Goal: Information Seeking & Learning: Check status

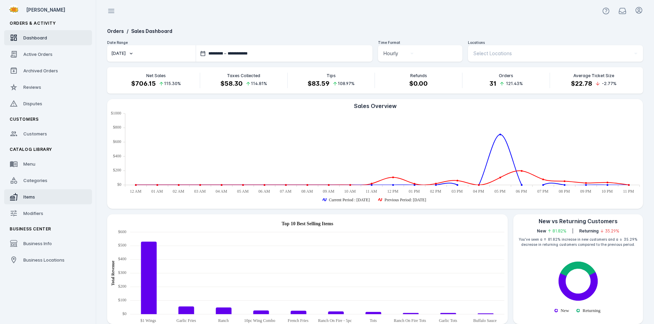
click at [30, 194] on div "Items" at bounding box center [29, 197] width 12 height 7
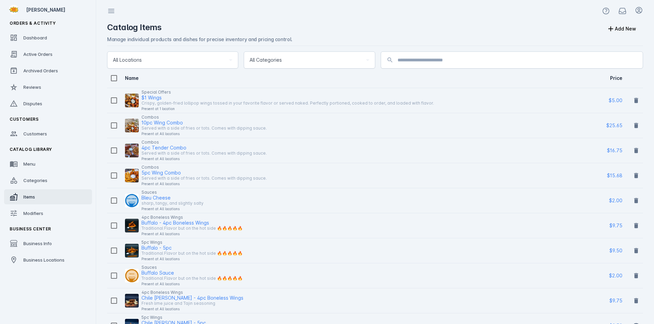
click at [179, 60] on div "All Locations" at bounding box center [169, 60] width 113 height 8
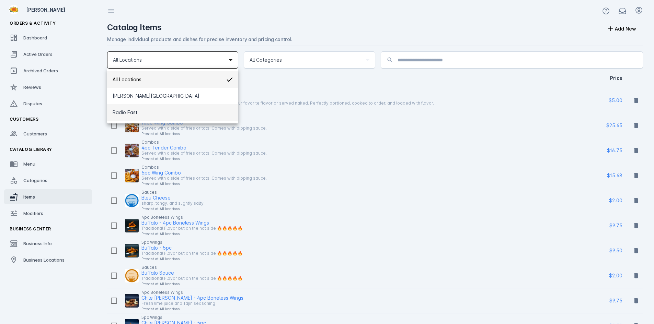
drag, startPoint x: 158, startPoint y: 107, endPoint x: 161, endPoint y: 104, distance: 4.4
click at [158, 108] on mat-option "Radio East" at bounding box center [172, 112] width 131 height 16
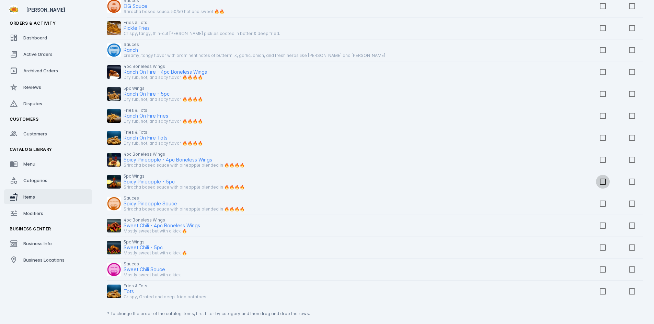
scroll to position [665, 0]
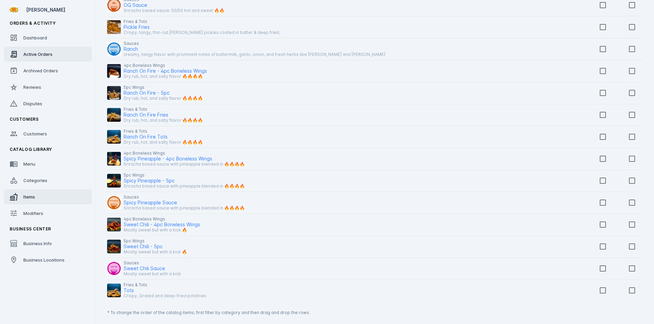
click at [25, 54] on span "Active Orders" at bounding box center [37, 53] width 29 height 5
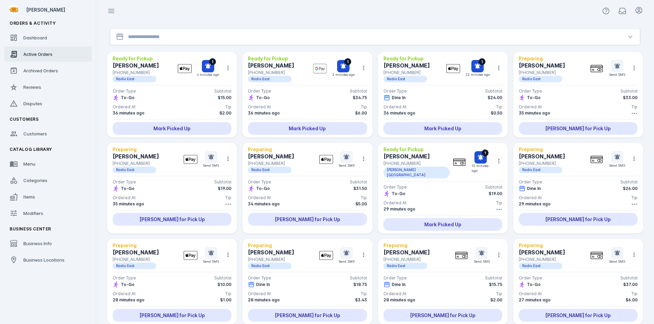
click at [207, 37] on input "Location" at bounding box center [375, 37] width 494 height 8
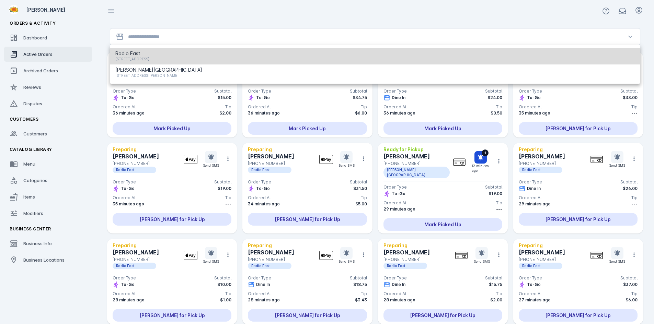
click at [149, 56] on span "[STREET_ADDRESS]" at bounding box center [132, 59] width 34 height 8
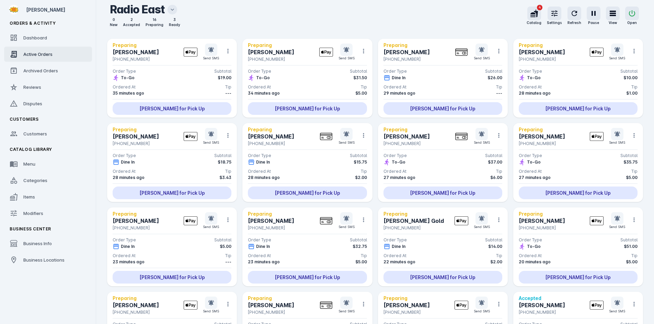
scroll to position [103, 0]
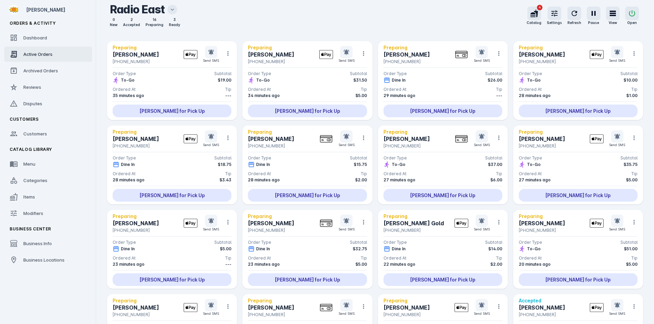
click at [429, 162] on div "To-Go $37.00" at bounding box center [442, 164] width 119 height 7
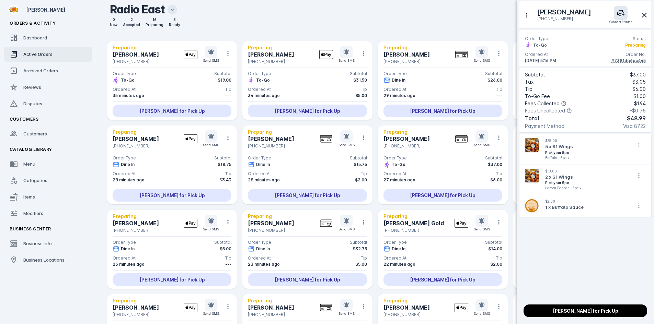
click at [630, 63] on div "#7381da6ac445" at bounding box center [628, 61] width 34 height 6
click at [645, 15] on icon at bounding box center [644, 15] width 8 height 8
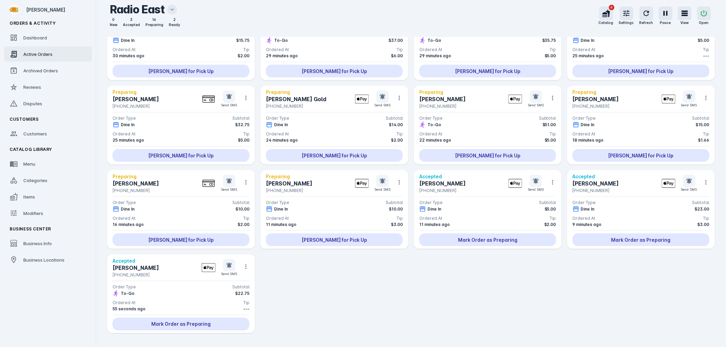
scroll to position [246, 0]
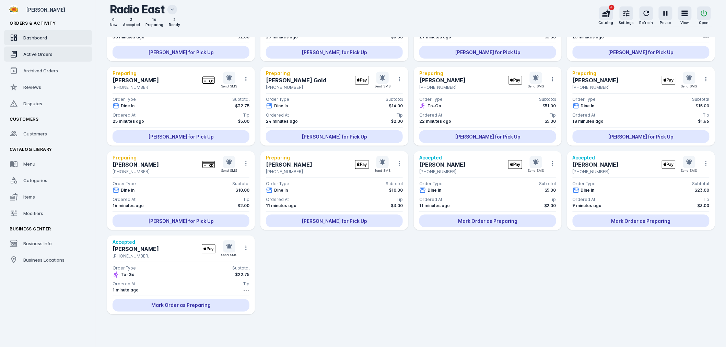
click at [38, 33] on link "Dashboard" at bounding box center [48, 37] width 88 height 15
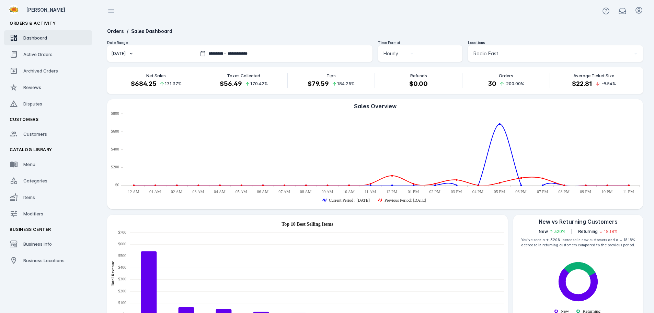
click at [450, 21] on div at bounding box center [375, 11] width 558 height 22
click at [40, 53] on span "Active Orders" at bounding box center [37, 53] width 29 height 5
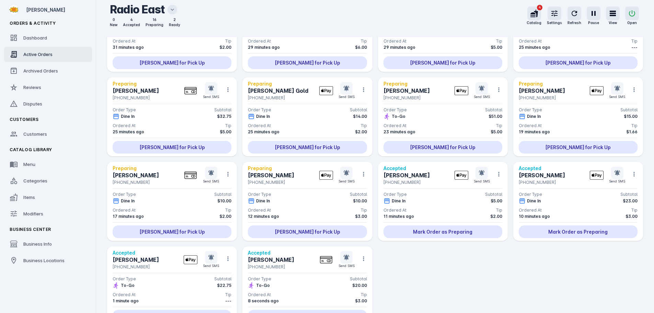
scroll to position [281, 0]
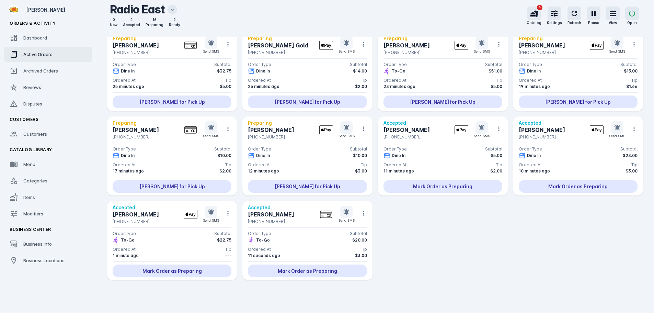
click at [300, 155] on div "Dine In $10.00" at bounding box center [307, 155] width 119 height 7
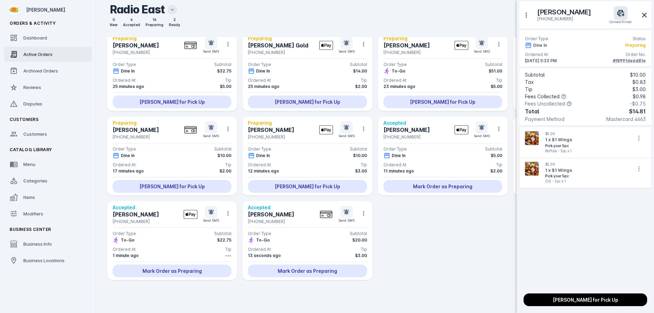
click at [625, 59] on div "#f8991de6d81e" at bounding box center [629, 61] width 33 height 6
click at [435, 263] on div at bounding box center [327, 156] width 654 height 313
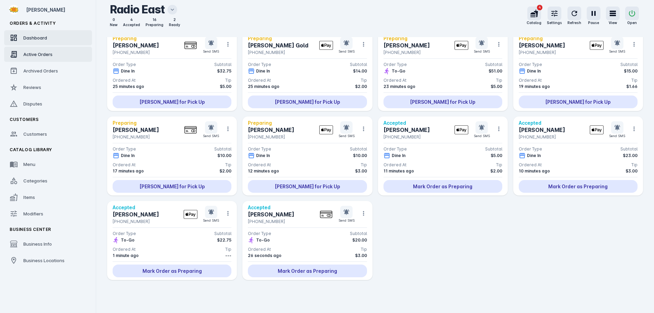
click at [25, 44] on link "Dashboard" at bounding box center [48, 37] width 88 height 15
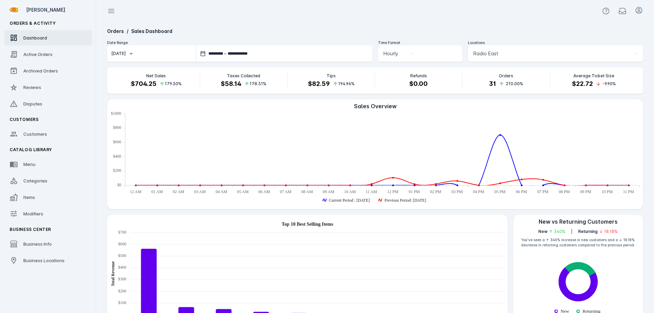
click at [256, 51] on input "**********" at bounding box center [267, 53] width 79 height 6
click at [280, 30] on div at bounding box center [327, 156] width 654 height 313
click at [142, 56] on button "[DATE]" at bounding box center [151, 53] width 89 height 16
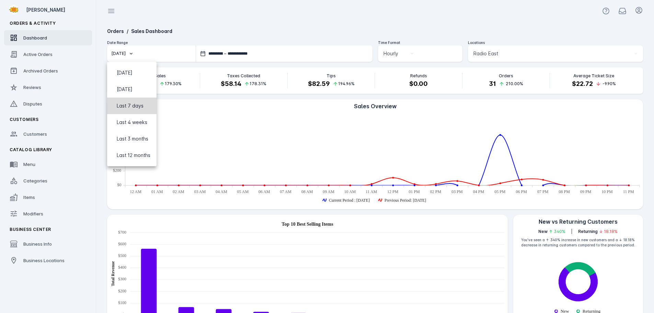
click at [125, 106] on span "Last 7 days" at bounding box center [130, 106] width 27 height 8
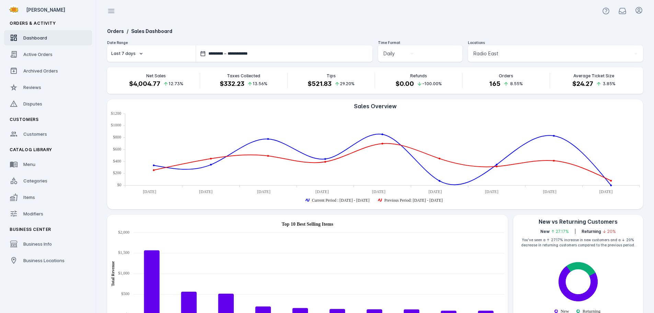
click at [130, 60] on button "Last 7 days" at bounding box center [151, 53] width 89 height 16
click at [131, 122] on span "Last 4 weeks" at bounding box center [132, 122] width 31 height 8
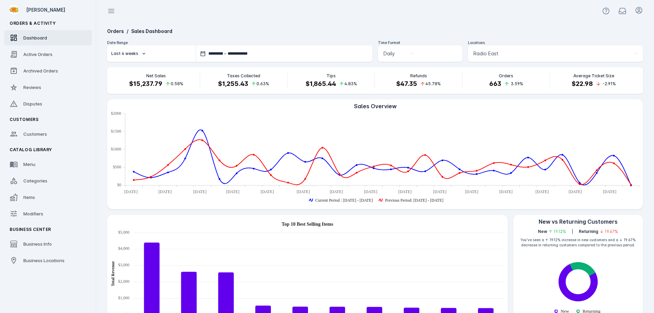
click at [134, 51] on div "Last 4 weeks" at bounding box center [124, 53] width 27 height 6
click at [136, 124] on span "Last 4 weeks" at bounding box center [132, 122] width 31 height 8
click at [130, 53] on div "Last 4 weeks" at bounding box center [124, 53] width 27 height 6
click at [132, 137] on span "Last 3 months" at bounding box center [133, 139] width 32 height 8
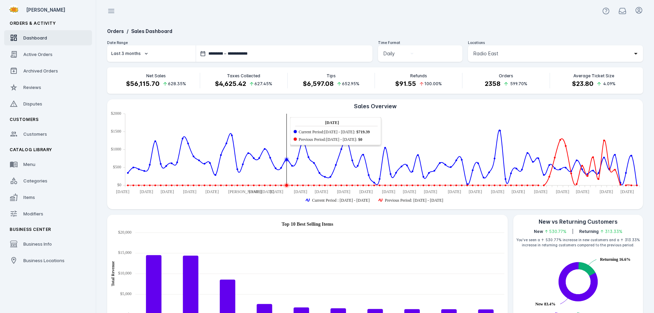
click at [494, 53] on span "Radio East" at bounding box center [485, 53] width 25 height 8
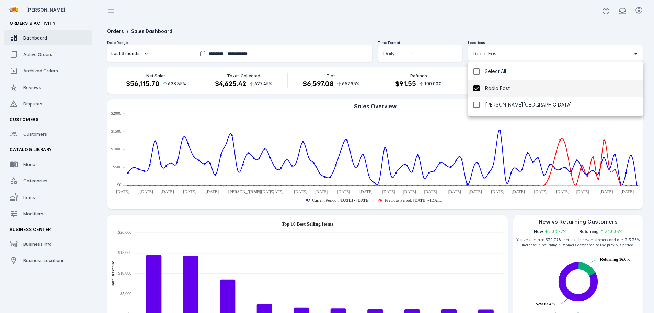
click at [476, 87] on mat-pseudo-checkbox at bounding box center [476, 88] width 6 height 6
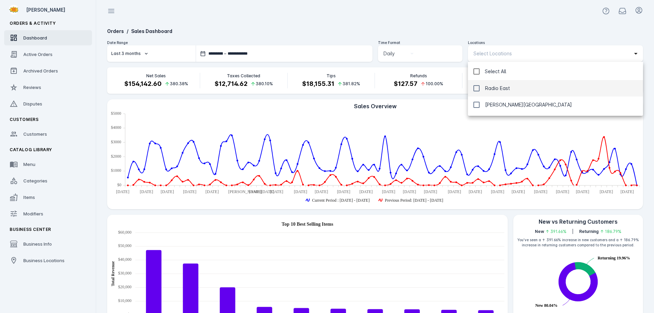
click at [476, 88] on mat-pseudo-checkbox at bounding box center [476, 88] width 6 height 6
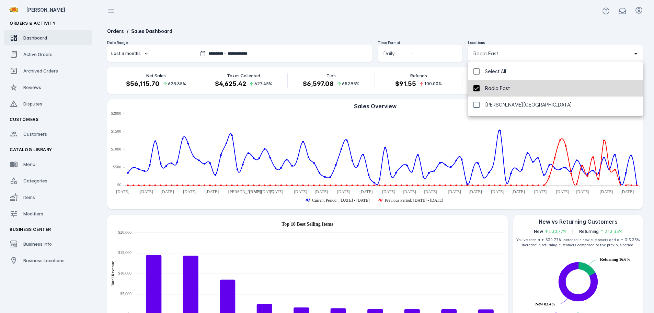
click at [476, 88] on mat-pseudo-checkbox at bounding box center [476, 88] width 6 height 6
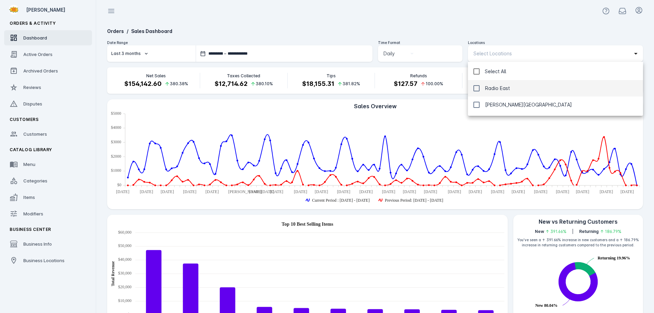
click at [476, 88] on mat-pseudo-checkbox at bounding box center [476, 88] width 6 height 6
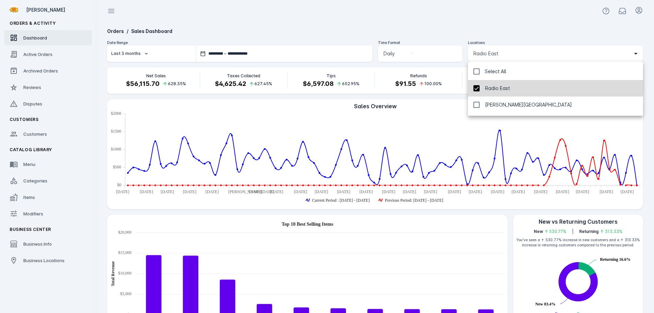
click at [477, 88] on mat-pseudo-checkbox at bounding box center [476, 88] width 6 height 6
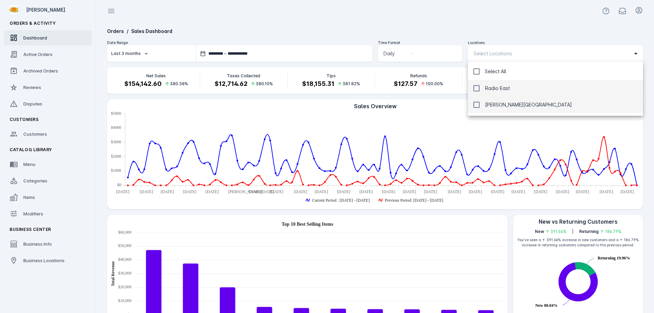
click at [476, 105] on mat-pseudo-checkbox at bounding box center [476, 105] width 6 height 6
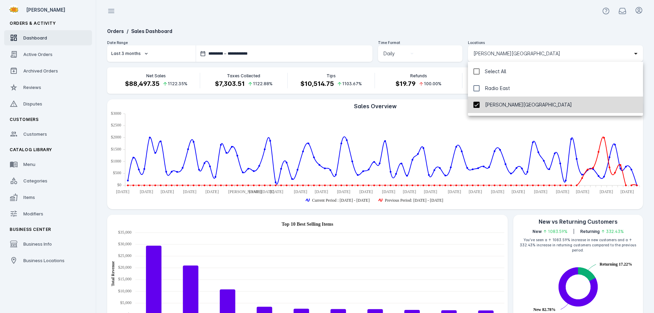
click at [476, 105] on mat-pseudo-checkbox at bounding box center [476, 105] width 6 height 6
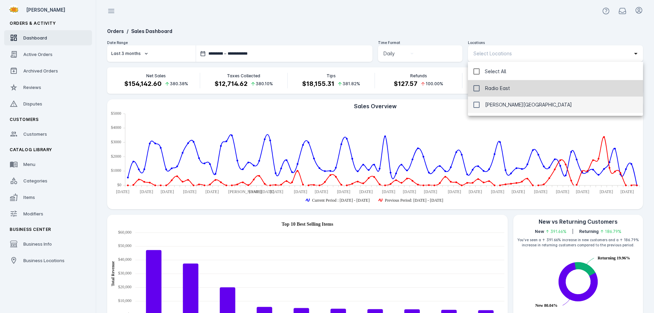
click at [477, 88] on mat-pseudo-checkbox at bounding box center [476, 88] width 6 height 6
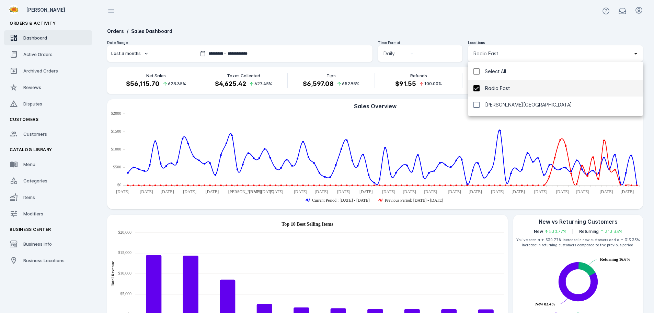
click at [467, 18] on div at bounding box center [327, 156] width 654 height 313
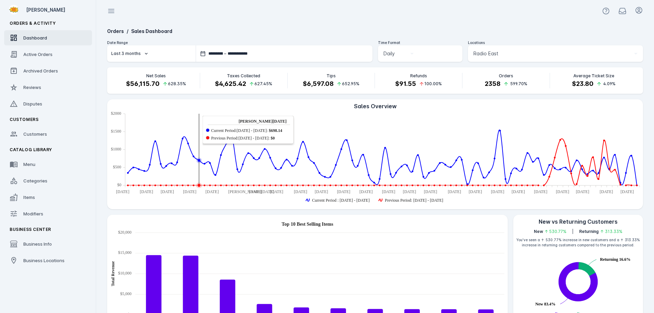
click at [129, 53] on div "Last 3 months" at bounding box center [126, 53] width 30 height 6
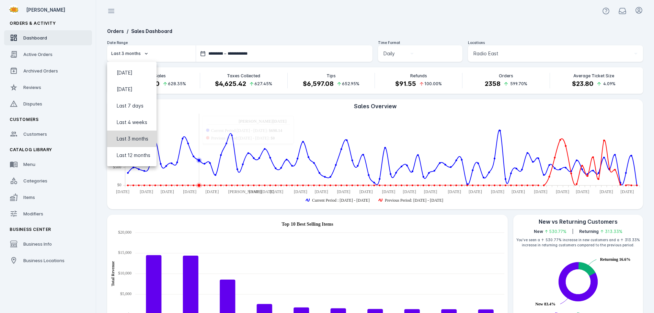
click at [131, 140] on span "Last 3 months" at bounding box center [133, 139] width 32 height 8
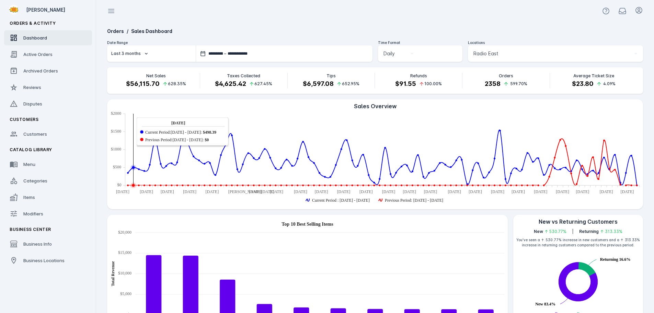
click at [135, 50] on button "Last 3 months" at bounding box center [151, 53] width 89 height 16
click at [129, 155] on span "Last 12 months" at bounding box center [134, 155] width 34 height 8
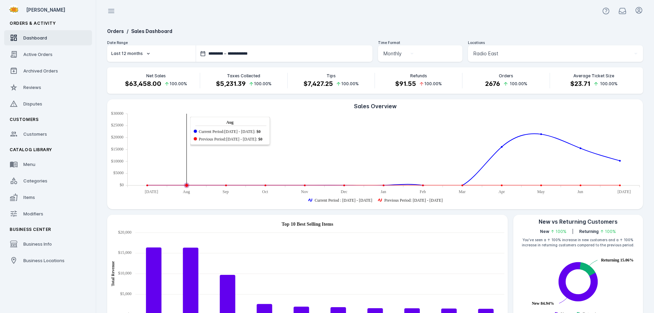
click at [141, 54] on button "Last 12 months" at bounding box center [151, 53] width 89 height 16
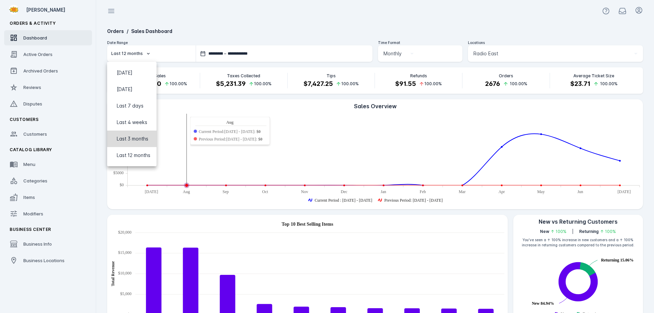
click at [137, 139] on span "Last 3 months" at bounding box center [133, 139] width 32 height 8
type input "**********"
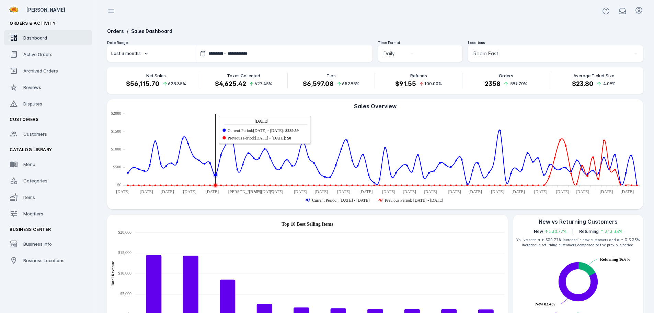
click at [264, 53] on input "**********" at bounding box center [267, 53] width 79 height 6
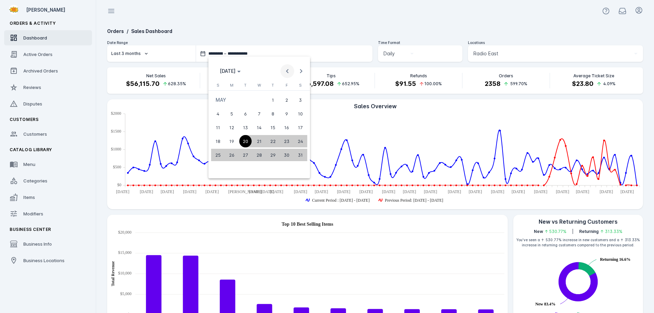
click at [285, 72] on span "Previous month" at bounding box center [287, 71] width 14 height 14
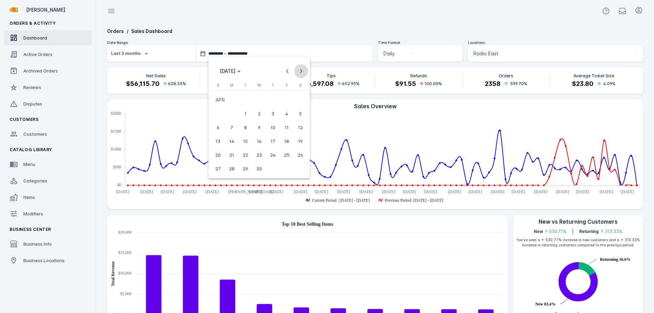
click at [301, 72] on span "Next month" at bounding box center [301, 71] width 14 height 14
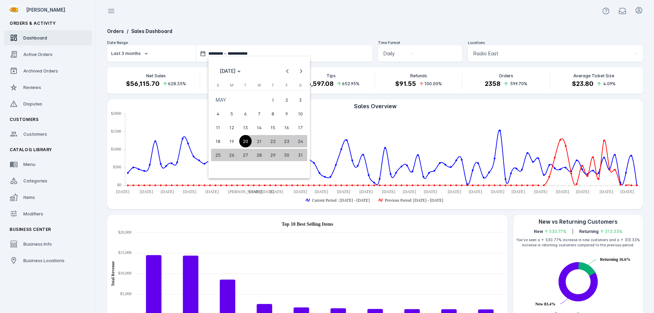
click at [244, 143] on span "20" at bounding box center [245, 141] width 12 height 12
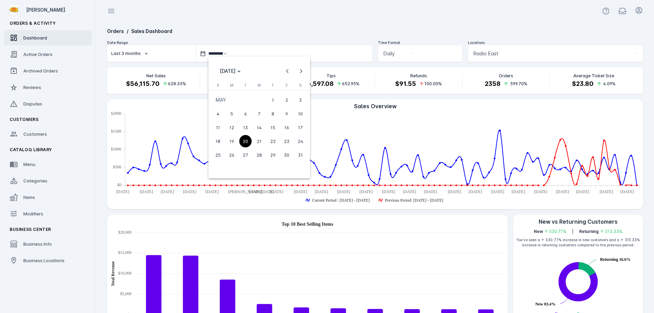
click at [244, 140] on span "20" at bounding box center [245, 141] width 12 height 12
type input "**********"
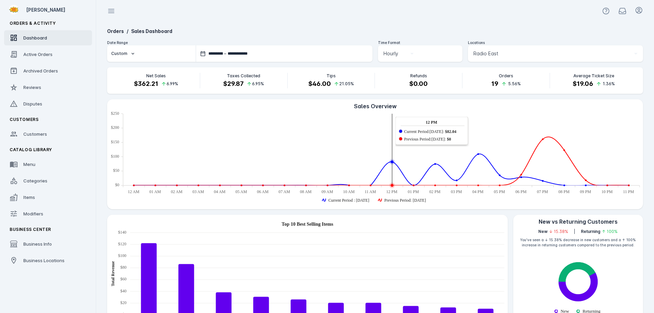
click at [137, 57] on button "Custom" at bounding box center [151, 53] width 89 height 16
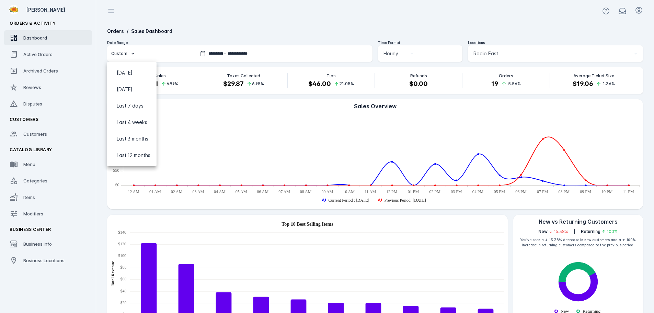
drag, startPoint x: 251, startPoint y: 24, endPoint x: 359, endPoint y: 43, distance: 109.4
click at [255, 24] on div at bounding box center [327, 156] width 654 height 313
click at [487, 52] on span "Radio East" at bounding box center [485, 53] width 25 height 8
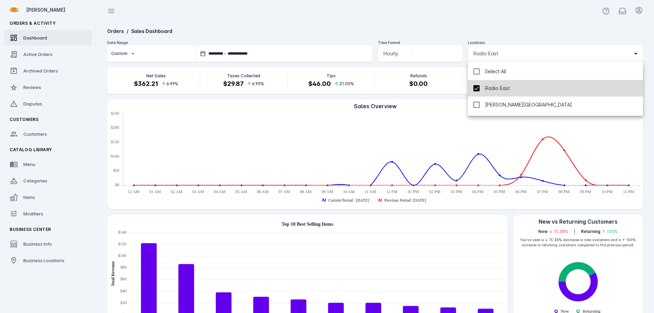
click at [491, 89] on span "Radio East" at bounding box center [497, 88] width 25 height 8
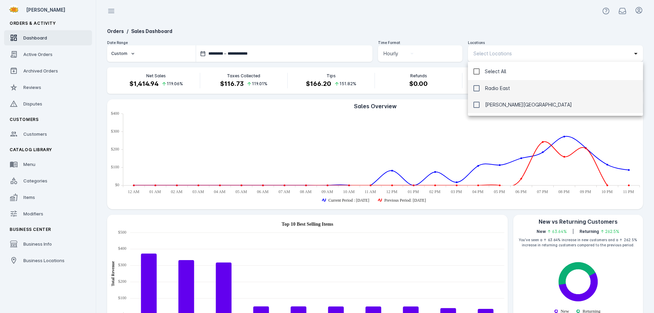
click at [493, 103] on span "[PERSON_NAME][GEOGRAPHIC_DATA]" at bounding box center [528, 105] width 87 height 8
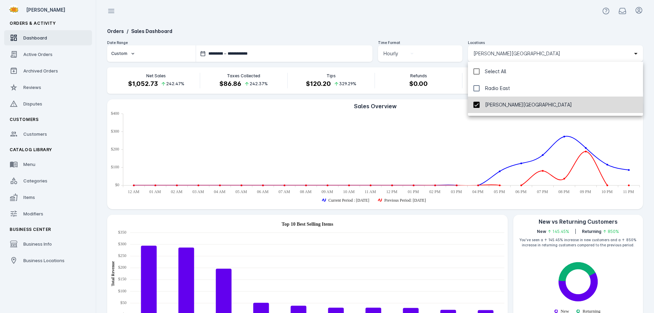
click at [492, 107] on span "[PERSON_NAME][GEOGRAPHIC_DATA]" at bounding box center [528, 105] width 87 height 8
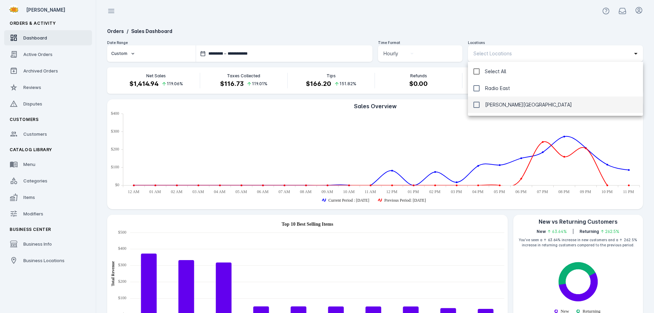
click at [449, 29] on div at bounding box center [327, 156] width 654 height 313
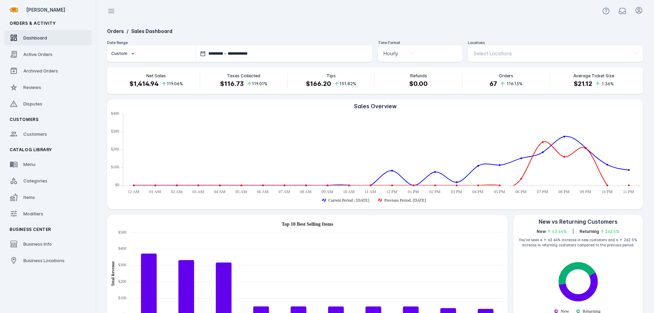
click at [109, 56] on button "Custom" at bounding box center [151, 53] width 89 height 16
drag, startPoint x: 129, startPoint y: 73, endPoint x: 151, endPoint y: 72, distance: 21.7
click at [129, 73] on span "[DATE]" at bounding box center [125, 73] width 16 height 8
type input "**********"
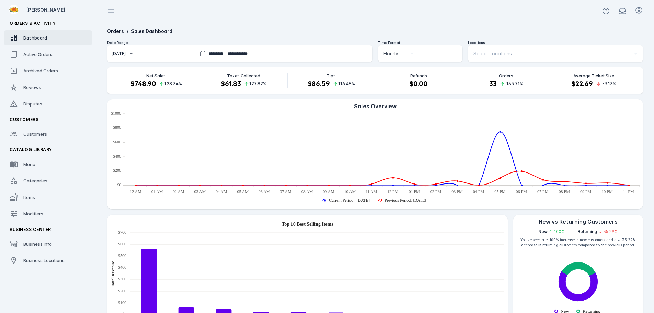
click at [126, 54] on button "[DATE]" at bounding box center [151, 53] width 89 height 16
click at [126, 89] on span "[DATE]" at bounding box center [125, 89] width 16 height 8
type input "**********"
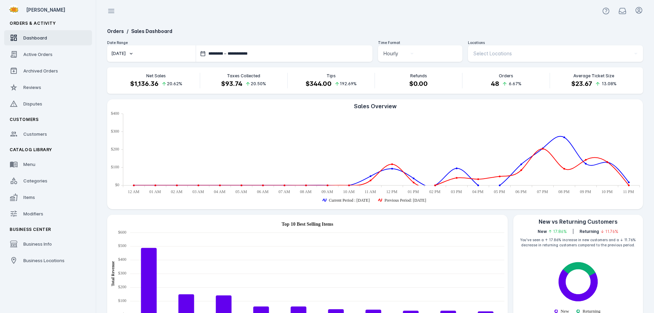
click at [126, 56] on div "[DATE]" at bounding box center [118, 53] width 14 height 6
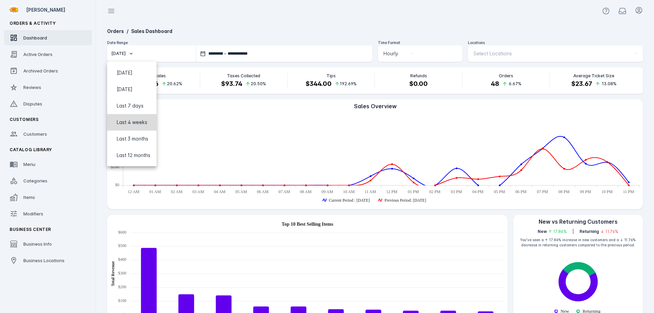
click at [129, 120] on span "Last 4 weeks" at bounding box center [132, 122] width 31 height 8
type input "**********"
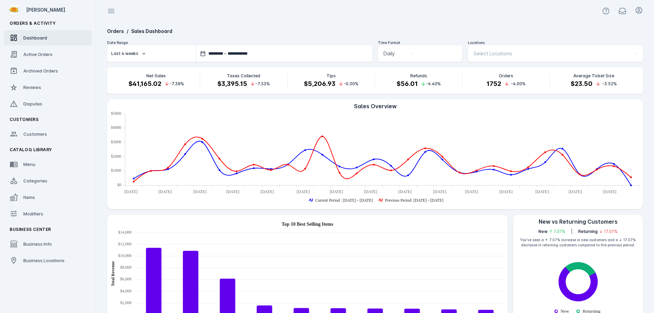
click at [496, 51] on span "Select Locations" at bounding box center [492, 53] width 38 height 8
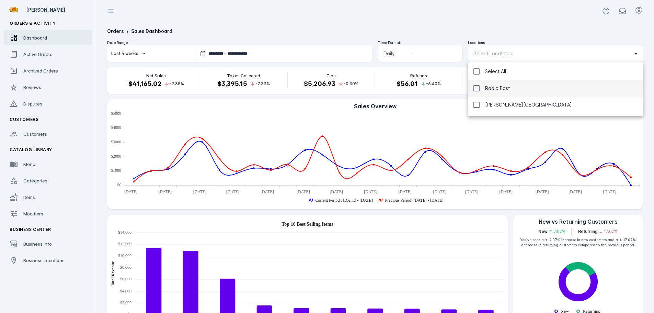
click at [485, 90] on span "Radio East" at bounding box center [497, 88] width 25 height 8
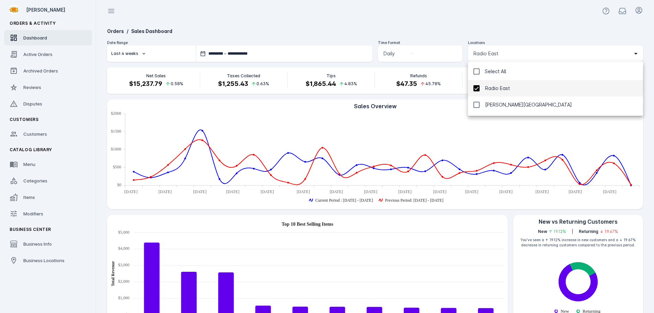
click at [473, 28] on div at bounding box center [327, 156] width 654 height 313
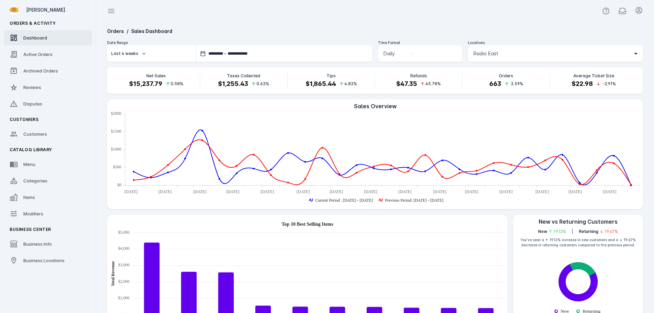
click at [482, 52] on span "Radio East" at bounding box center [485, 53] width 25 height 8
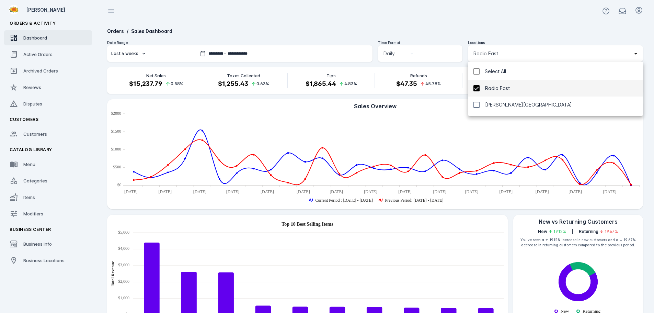
click at [480, 87] on mat-option "Radio East" at bounding box center [555, 88] width 175 height 16
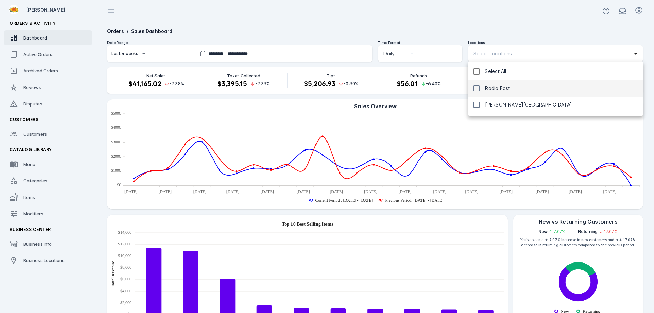
click at [494, 86] on span "Radio East" at bounding box center [497, 88] width 25 height 8
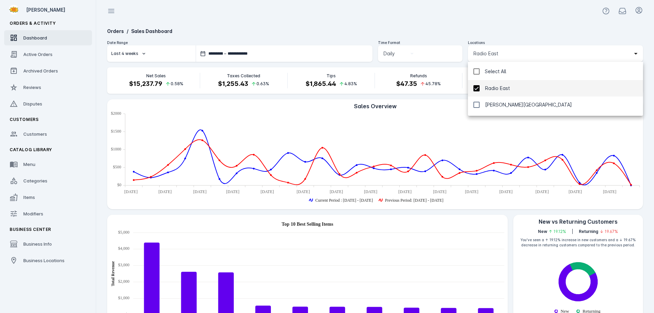
click at [483, 90] on mat-option "Radio East" at bounding box center [555, 88] width 175 height 16
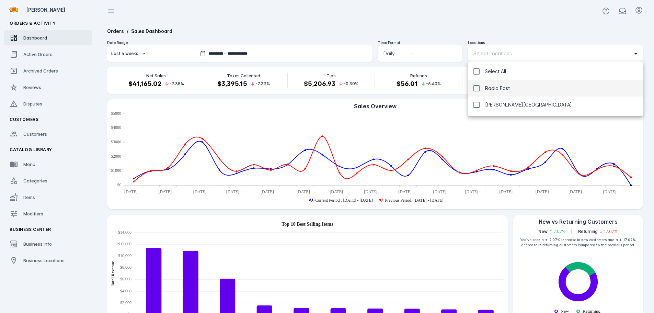
click at [488, 87] on span "Radio East" at bounding box center [497, 88] width 25 height 8
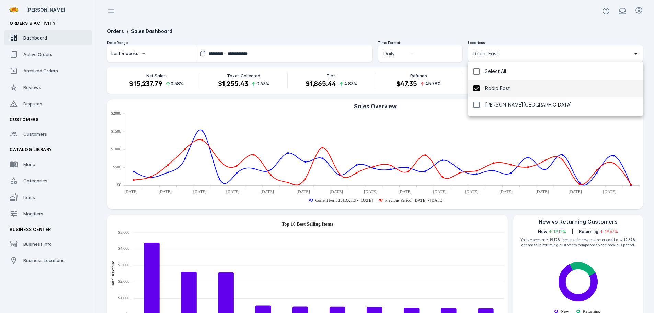
click at [134, 55] on div at bounding box center [327, 156] width 654 height 313
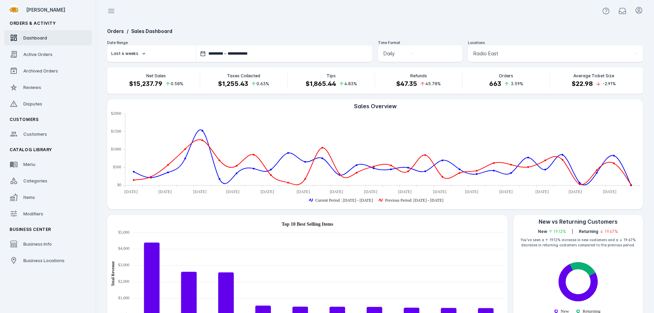
click at [137, 56] on div "Last 4 weeks" at bounding box center [124, 53] width 27 height 6
click at [134, 73] on span "[DATE]" at bounding box center [132, 73] width 38 height 8
type input "**********"
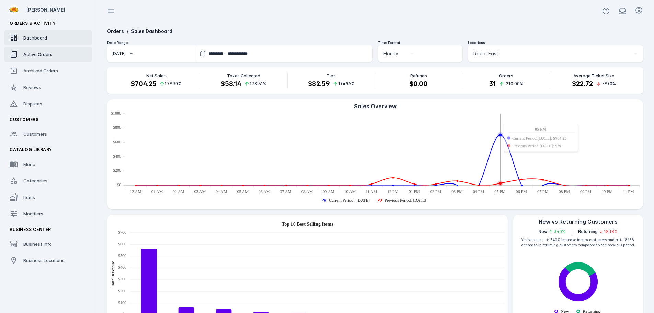
click at [48, 54] on span "Active Orders" at bounding box center [37, 53] width 29 height 5
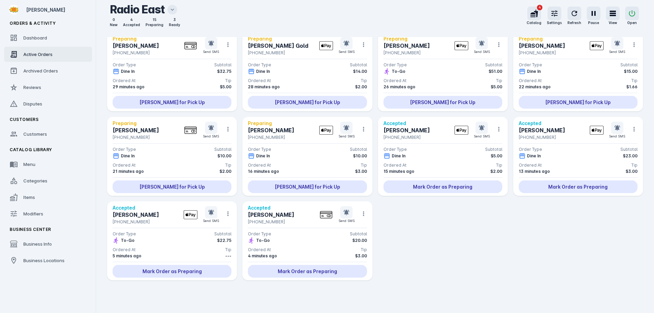
scroll to position [281, 0]
click at [290, 238] on div "To-Go $20.00" at bounding box center [307, 240] width 119 height 7
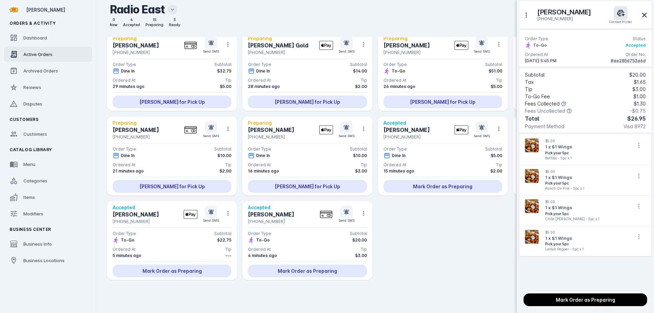
click at [427, 243] on div at bounding box center [327, 156] width 654 height 313
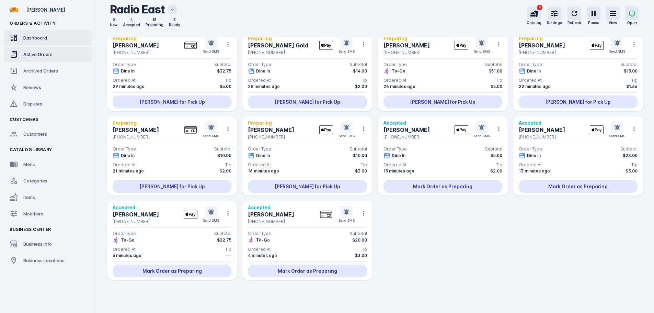
click at [45, 41] on div "Dashboard" at bounding box center [35, 37] width 24 height 7
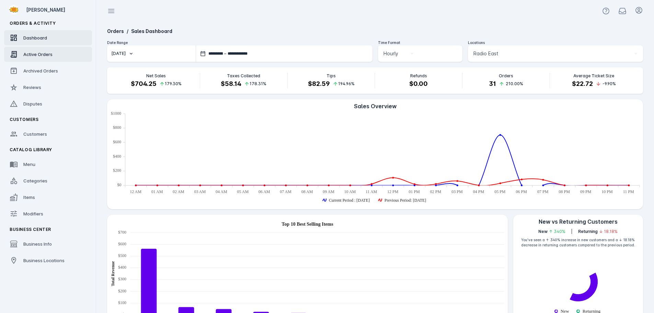
click at [42, 58] on link "Active Orders" at bounding box center [48, 54] width 88 height 15
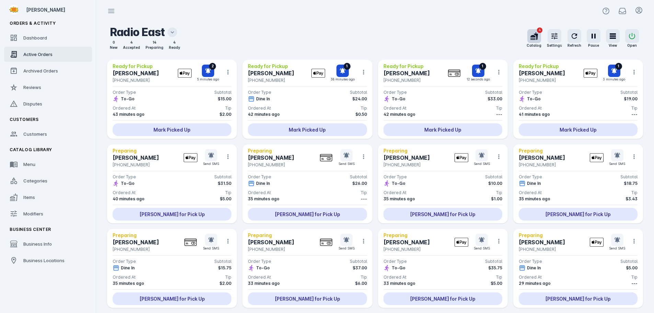
click at [533, 38] on icon "button" at bounding box center [534, 36] width 8 height 8
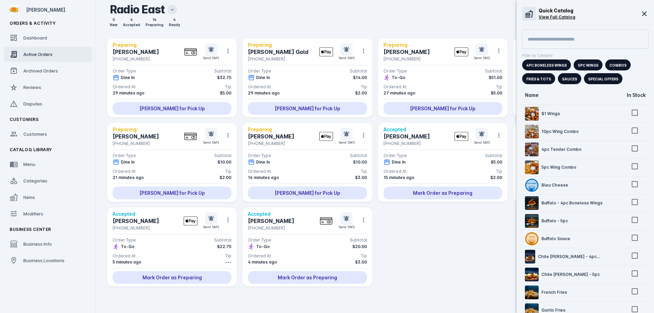
click at [454, 246] on div at bounding box center [327, 156] width 654 height 313
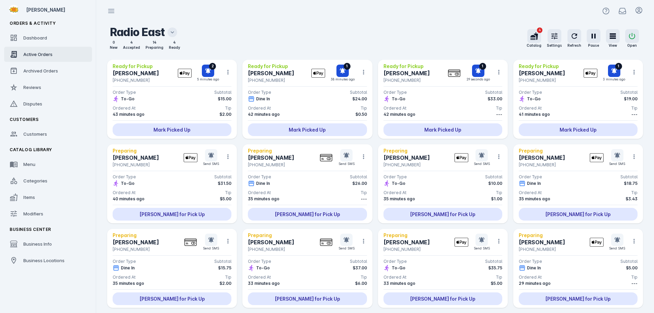
click at [172, 29] on icon at bounding box center [172, 32] width 7 height 7
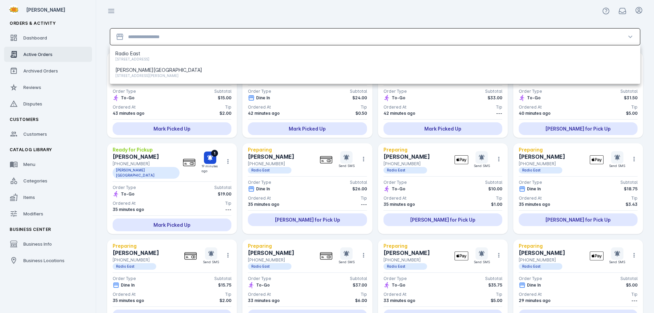
click at [171, 36] on input "Location" at bounding box center [375, 37] width 494 height 8
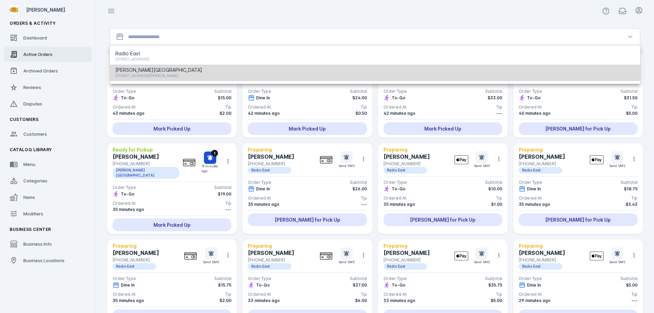
click at [149, 73] on span "[STREET_ADDRESS][PERSON_NAME]" at bounding box center [158, 75] width 87 height 8
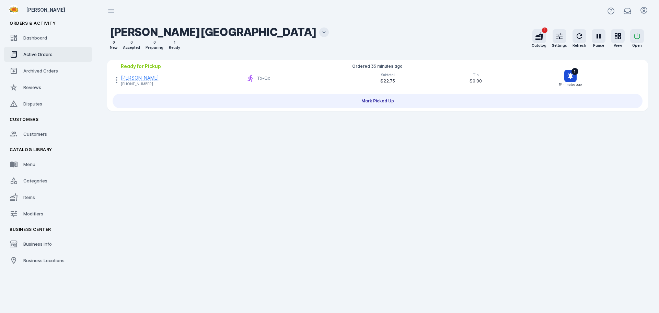
click at [126, 77] on div "[PERSON_NAME]" at bounding box center [140, 77] width 38 height 7
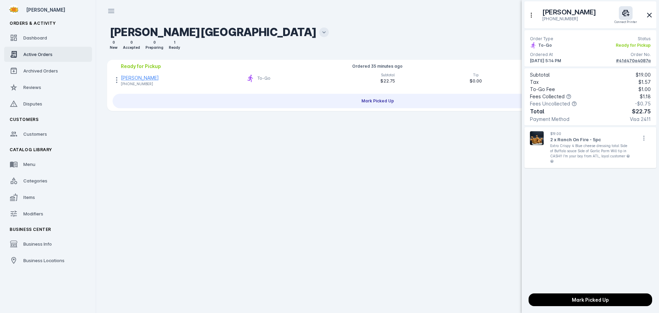
drag, startPoint x: 151, startPoint y: 86, endPoint x: 121, endPoint y: 85, distance: 30.2
click at [121, 85] on div at bounding box center [329, 156] width 659 height 313
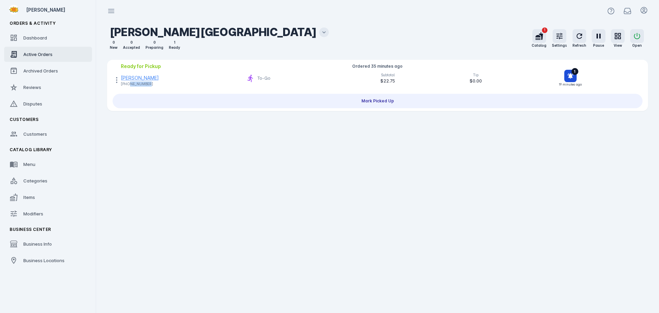
drag, startPoint x: 129, startPoint y: 83, endPoint x: 146, endPoint y: 83, distance: 16.8
click at [146, 83] on div "[PHONE_NUMBER]" at bounding box center [140, 83] width 38 height 5
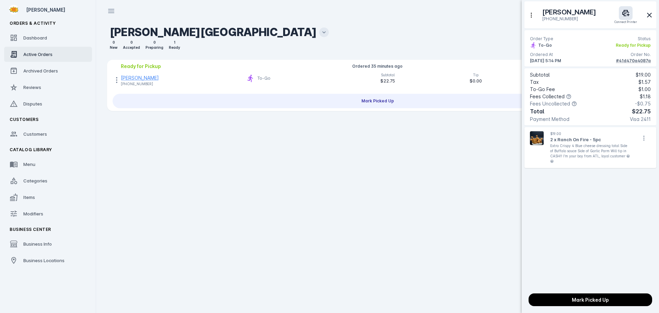
drag, startPoint x: 125, startPoint y: 84, endPoint x: 154, endPoint y: 84, distance: 29.2
click at [154, 84] on div at bounding box center [329, 156] width 659 height 313
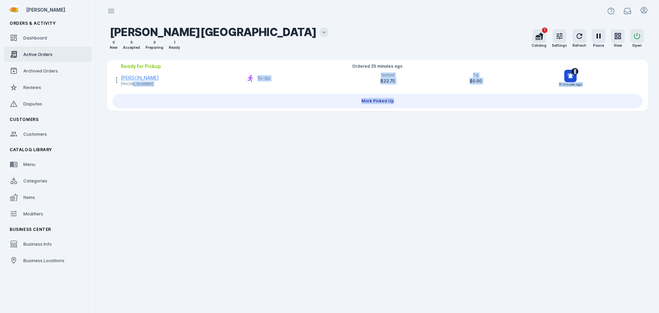
drag, startPoint x: 151, startPoint y: 85, endPoint x: 129, endPoint y: 85, distance: 21.3
click at [124, 84] on div "[PHONE_NUMBER]" at bounding box center [140, 83] width 38 height 5
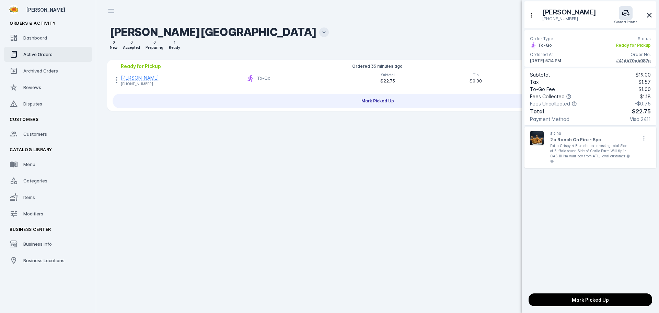
drag, startPoint x: 128, startPoint y: 84, endPoint x: 143, endPoint y: 84, distance: 14.4
click at [143, 84] on div at bounding box center [329, 156] width 659 height 313
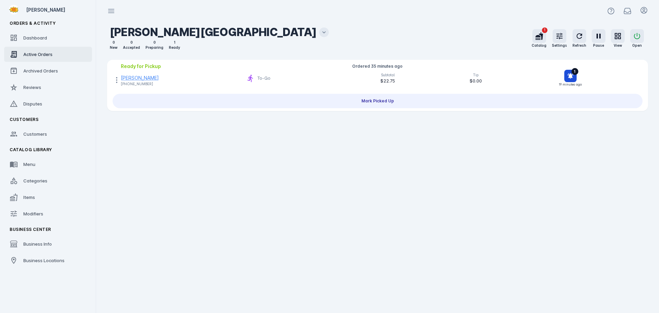
copy div "[PHONE_NUMBER]"
drag, startPoint x: 126, startPoint y: 84, endPoint x: 149, endPoint y: 84, distance: 23.7
click at [149, 84] on div "[PERSON_NAME] [PHONE_NUMBER]" at bounding box center [177, 81] width 128 height 11
click at [37, 70] on span "Archived Orders" at bounding box center [40, 70] width 35 height 5
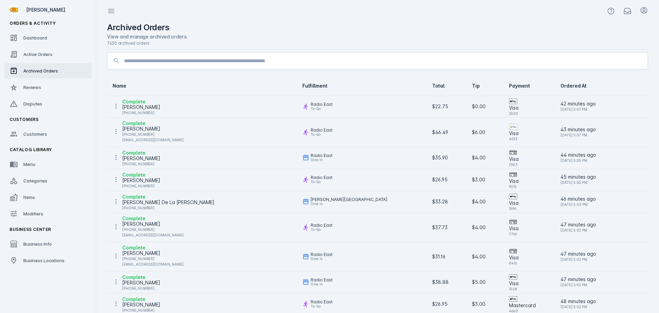
click at [199, 66] on div at bounding box center [383, 61] width 518 height 16
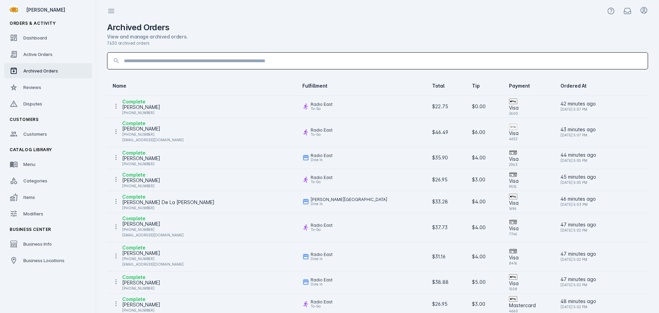
paste input "**********"
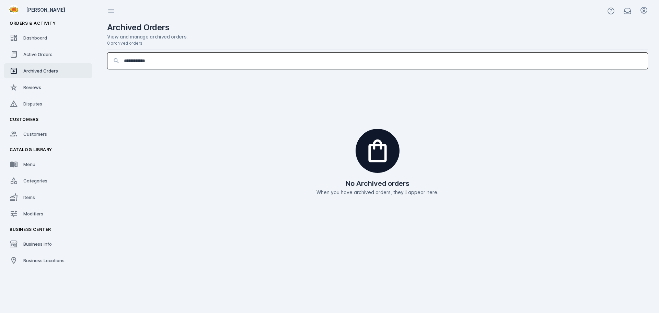
click at [134, 62] on input "**********" at bounding box center [383, 61] width 518 height 8
click at [142, 61] on input "**********" at bounding box center [383, 61] width 518 height 8
drag, startPoint x: 168, startPoint y: 61, endPoint x: 110, endPoint y: 62, distance: 58.4
click at [110, 62] on div "**********" at bounding box center [377, 61] width 540 height 16
paste input "**"
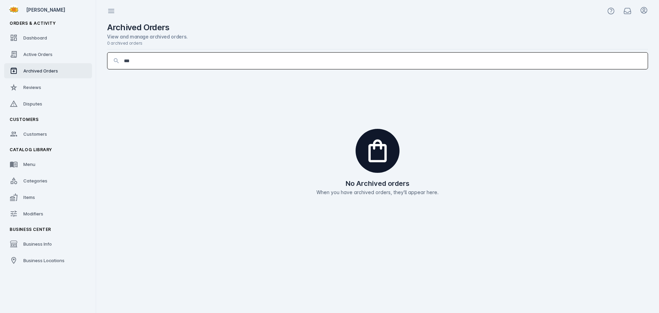
drag, startPoint x: 133, startPoint y: 62, endPoint x: 211, endPoint y: 59, distance: 78.3
click at [211, 59] on input "***" at bounding box center [383, 61] width 518 height 8
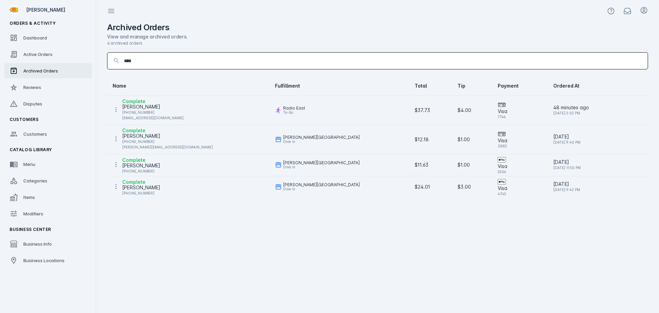
paste input "********"
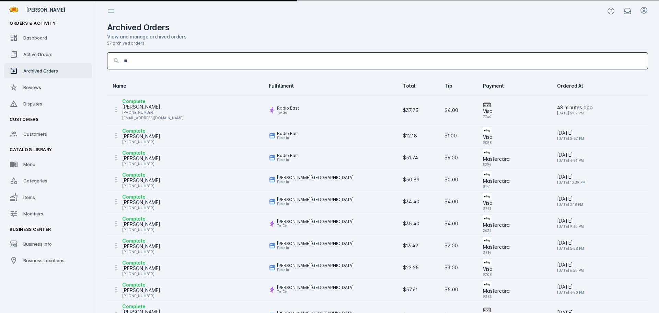
type input "*"
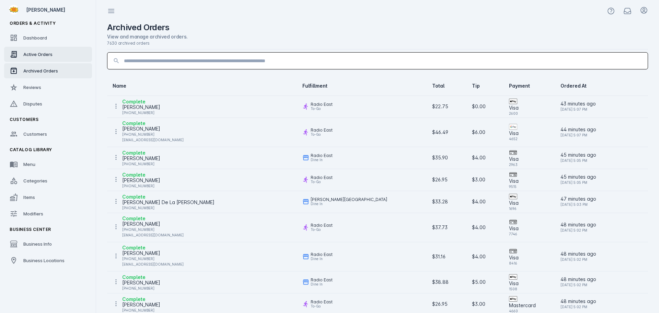
click at [36, 55] on span "Active Orders" at bounding box center [37, 53] width 29 height 5
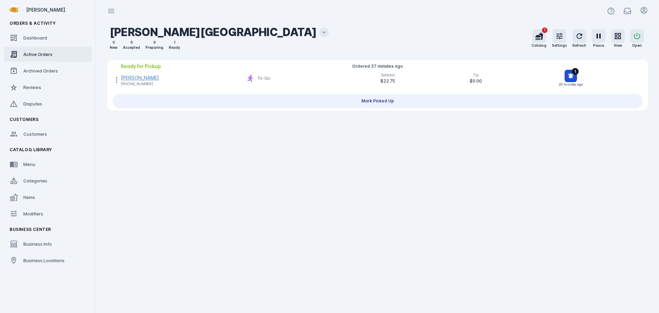
drag, startPoint x: 127, startPoint y: 79, endPoint x: 144, endPoint y: 77, distance: 16.6
click at [127, 80] on div "[PERSON_NAME]" at bounding box center [140, 77] width 38 height 7
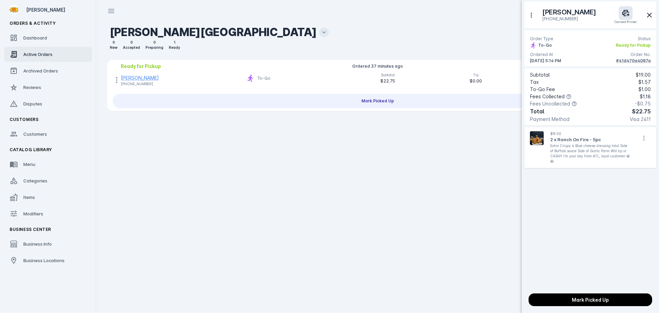
click at [341, 191] on div at bounding box center [329, 156] width 659 height 313
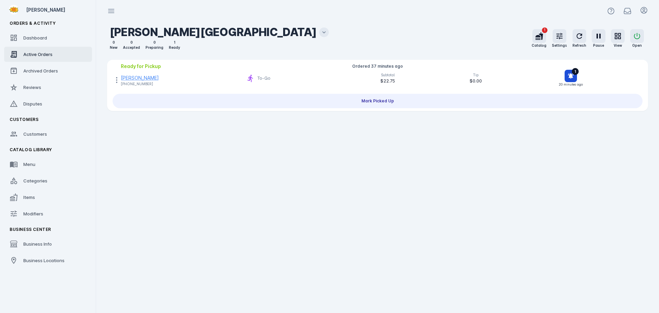
click at [321, 30] on icon at bounding box center [324, 32] width 7 height 7
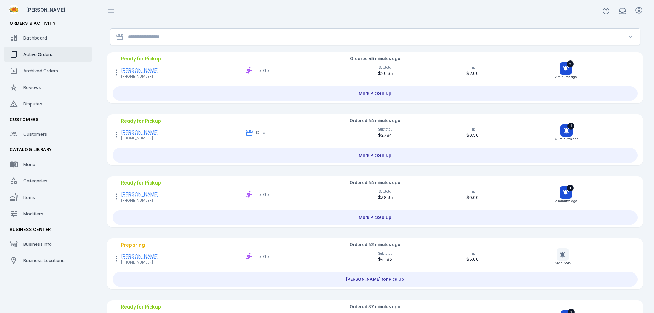
click at [194, 40] on input "Location" at bounding box center [375, 37] width 494 height 8
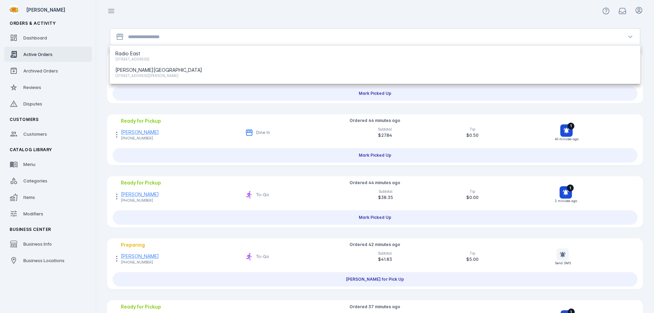
click at [242, 13] on div at bounding box center [375, 11] width 558 height 22
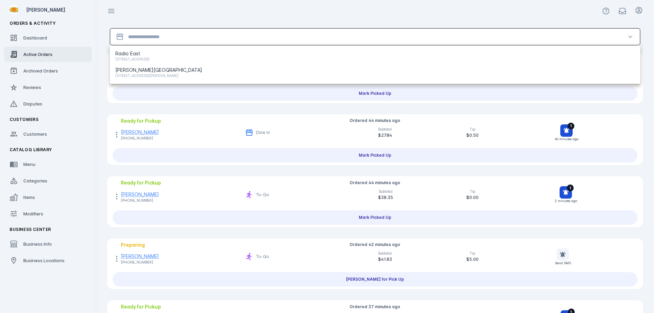
click at [156, 34] on input "Location" at bounding box center [375, 37] width 494 height 8
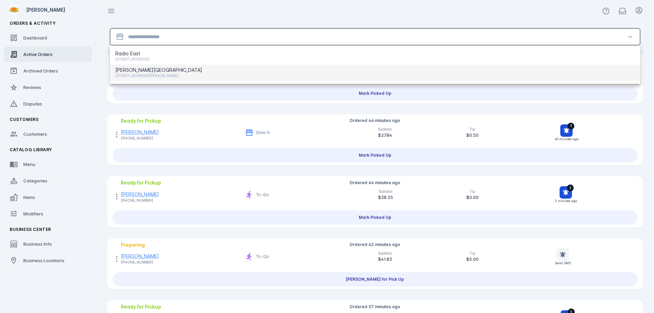
click at [155, 70] on span "[PERSON_NAME][GEOGRAPHIC_DATA]" at bounding box center [158, 70] width 87 height 8
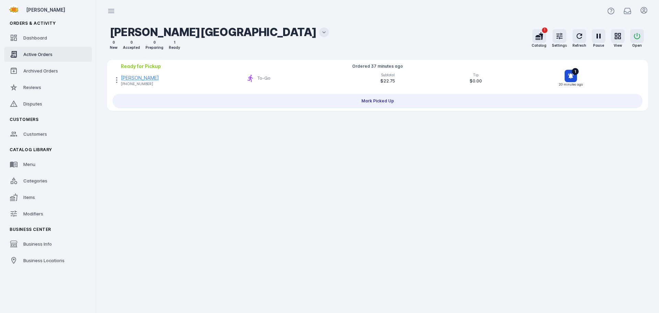
click at [321, 34] on icon at bounding box center [324, 32] width 7 height 7
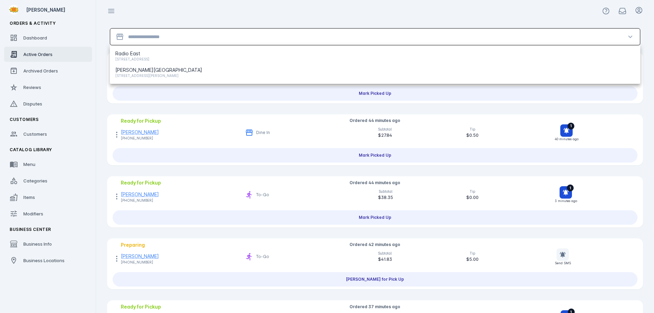
click at [166, 37] on input "Location" at bounding box center [375, 37] width 494 height 8
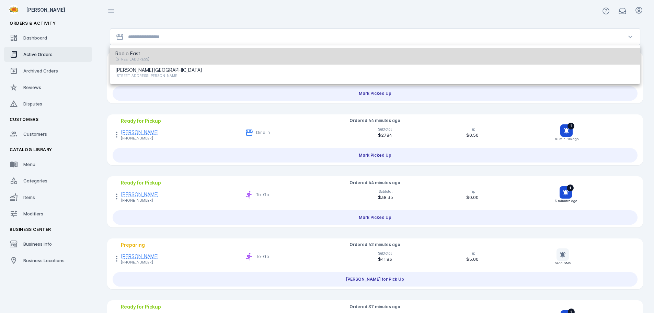
click at [149, 53] on span "Radio East" at bounding box center [132, 53] width 34 height 8
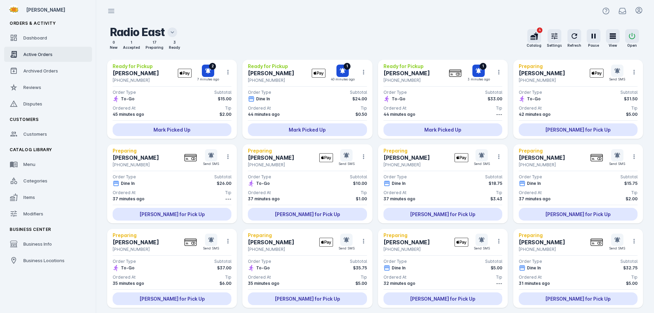
click at [222, 21] on div "Radio East 0 New 1 Accepted 17 Preparing 3 Ready 0 New 1 Accepted 17 Preparing …" at bounding box center [375, 40] width 547 height 40
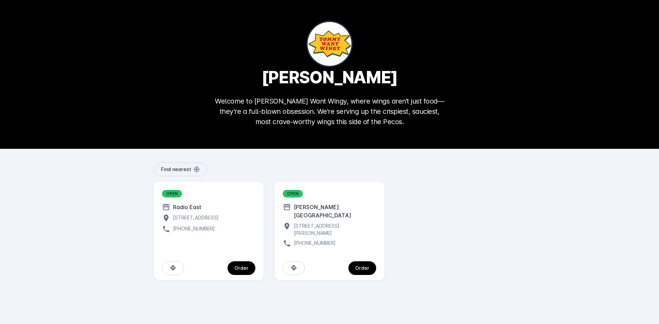
drag, startPoint x: 249, startPoint y: 260, endPoint x: 217, endPoint y: 208, distance: 60.9
click at [249, 260] on span "continue" at bounding box center [242, 268] width 28 height 16
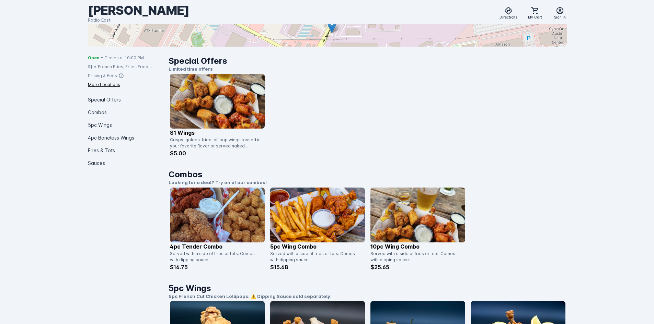
scroll to position [137, 0]
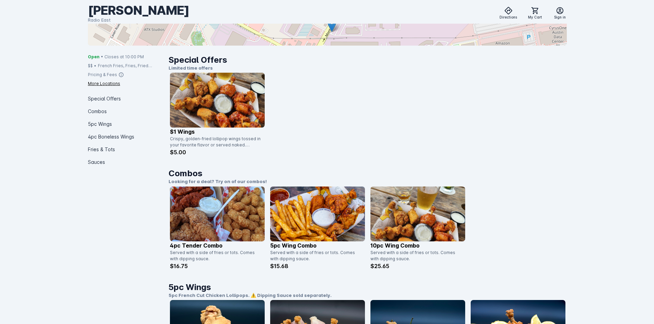
click at [200, 101] on img at bounding box center [217, 100] width 95 height 55
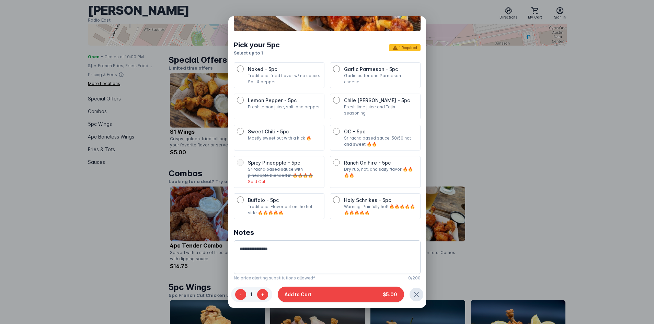
scroll to position [56, 0]
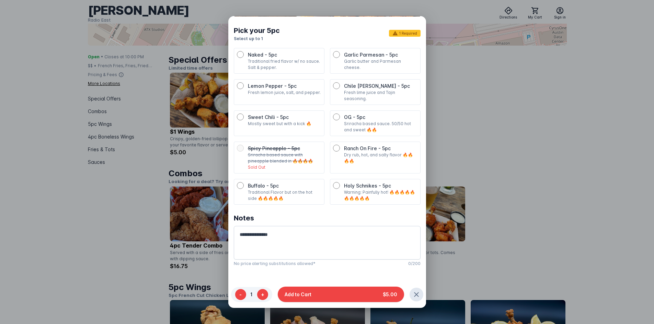
click at [523, 128] on div at bounding box center [327, 162] width 654 height 324
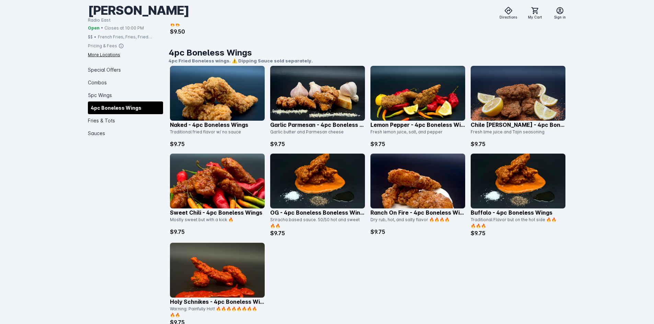
scroll to position [652, 0]
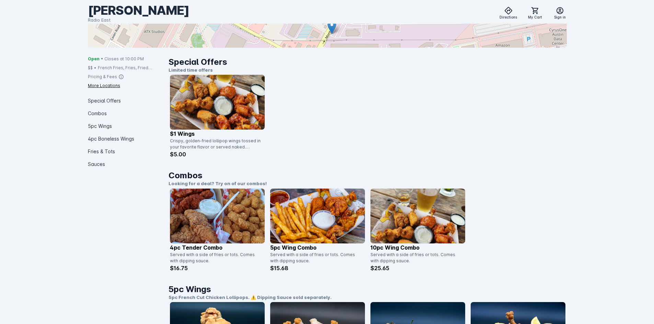
scroll to position [137, 0]
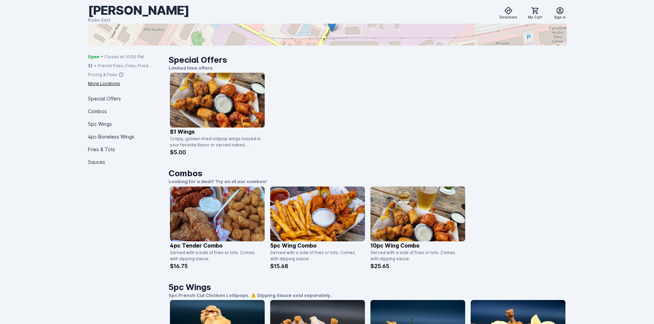
click at [220, 96] on img at bounding box center [217, 100] width 95 height 55
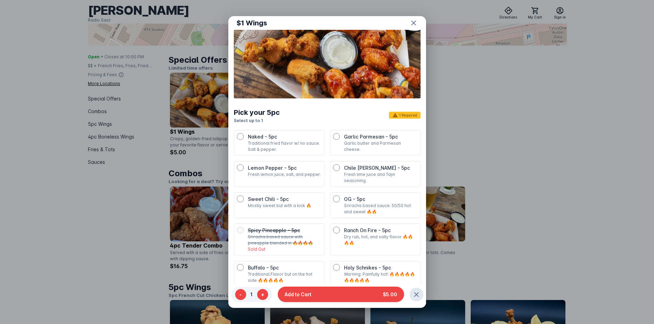
scroll to position [94, 0]
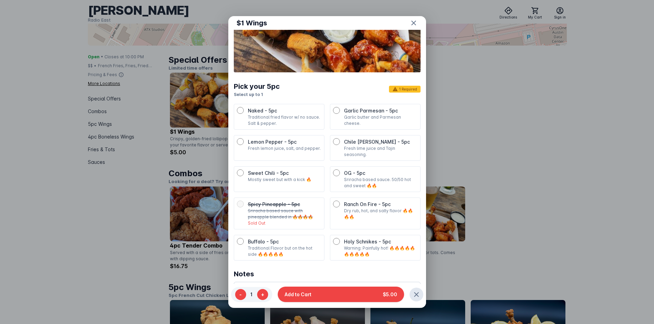
click at [558, 158] on div at bounding box center [327, 162] width 654 height 324
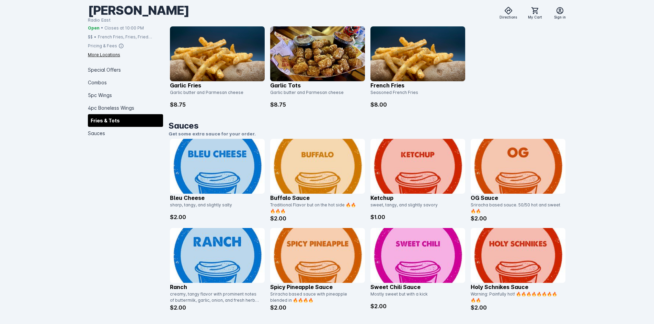
scroll to position [1120, 0]
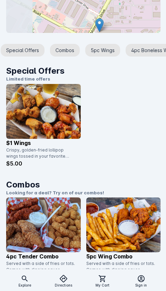
scroll to position [206, 0]
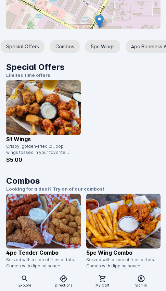
click at [59, 123] on img at bounding box center [43, 107] width 75 height 55
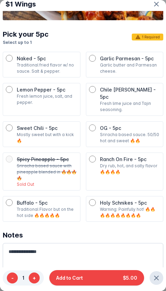
scroll to position [107, 0]
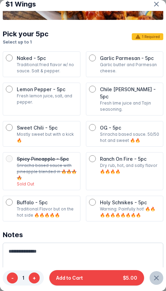
click at [153, 279] on icon "button" at bounding box center [157, 278] width 8 height 8
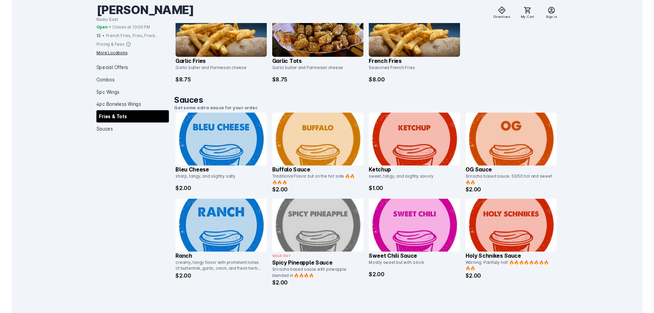
scroll to position [1139, 0]
